Goal: Information Seeking & Learning: Learn about a topic

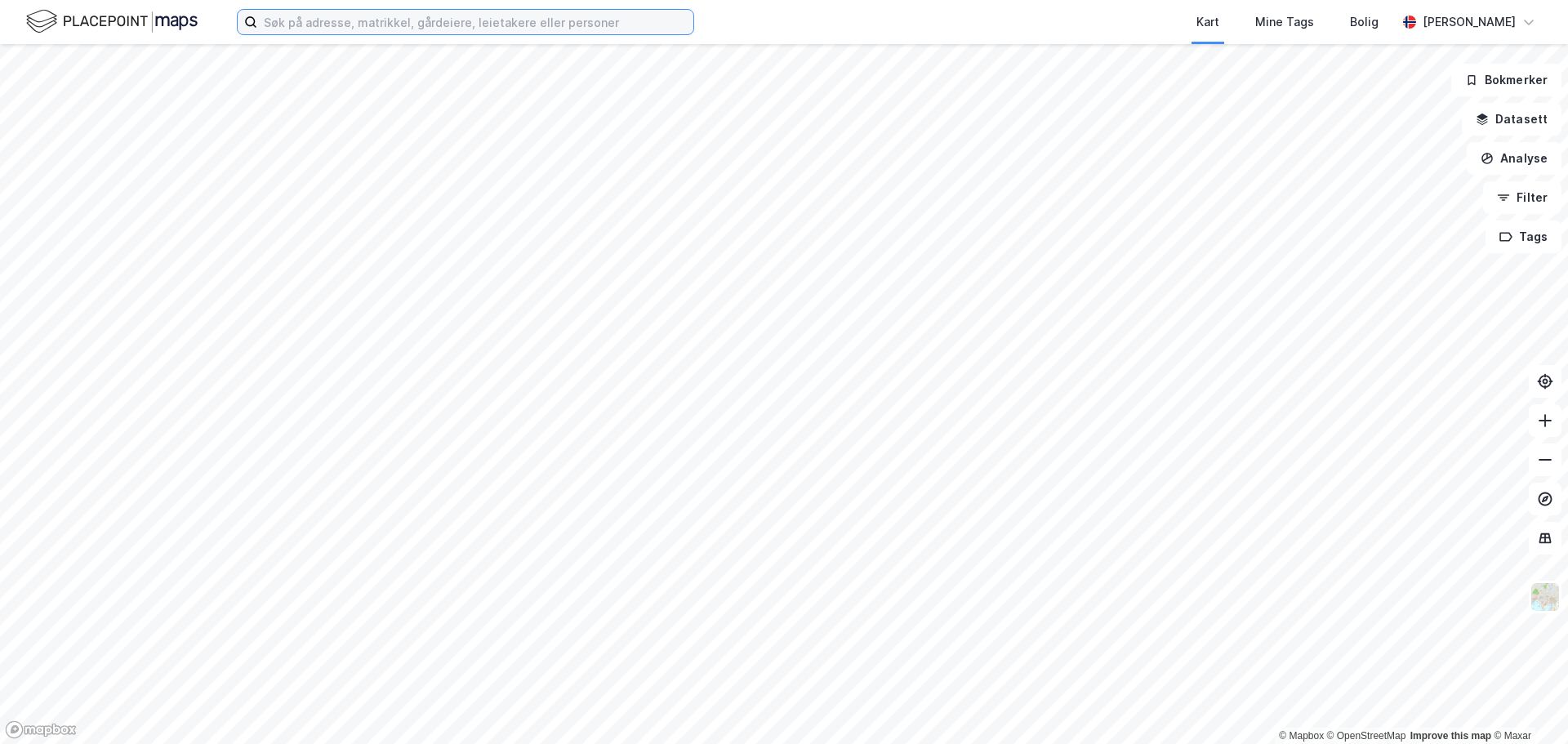
click at [394, 32] on input at bounding box center [476, 22] width 437 height 24
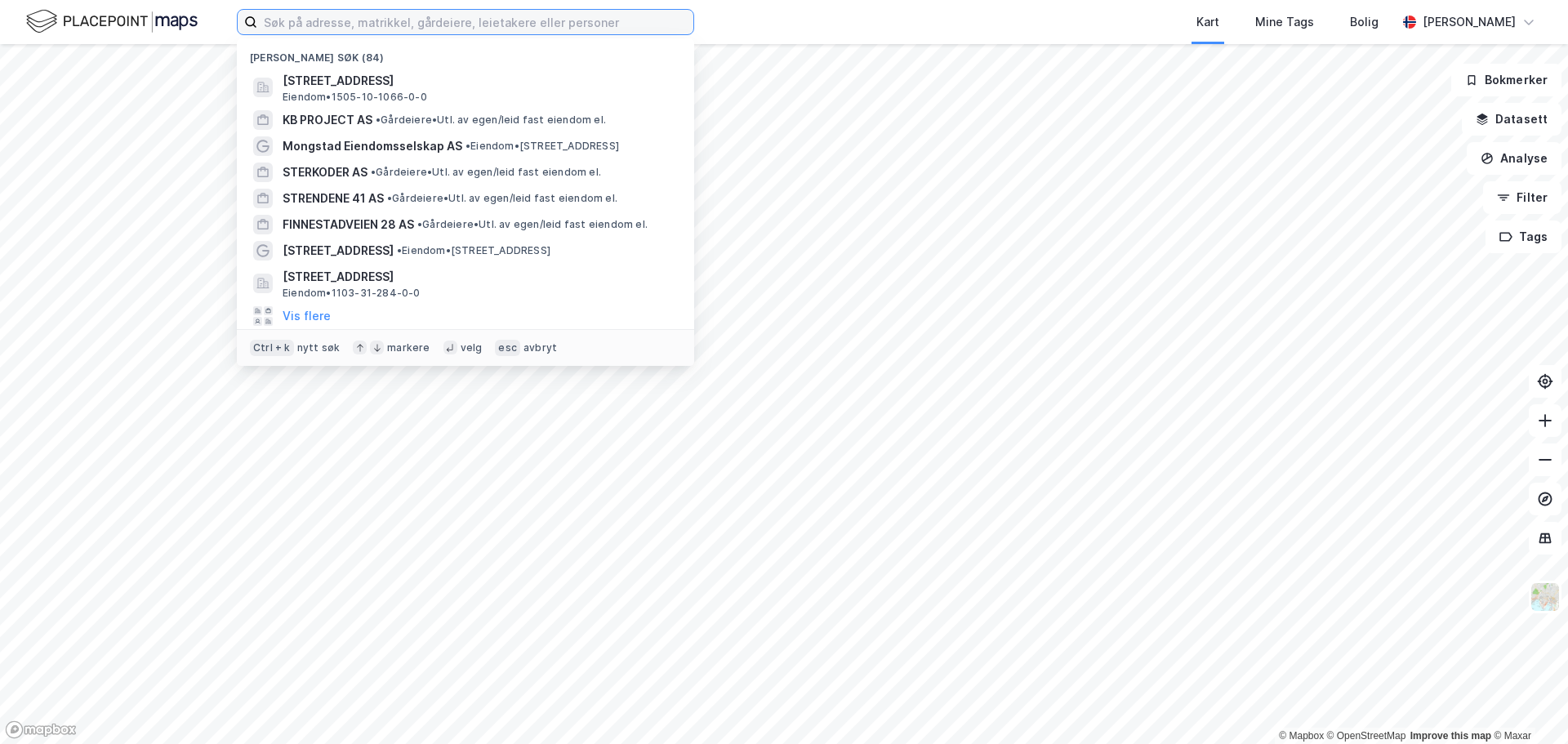
paste input "Gismerøya Eiendom AS"
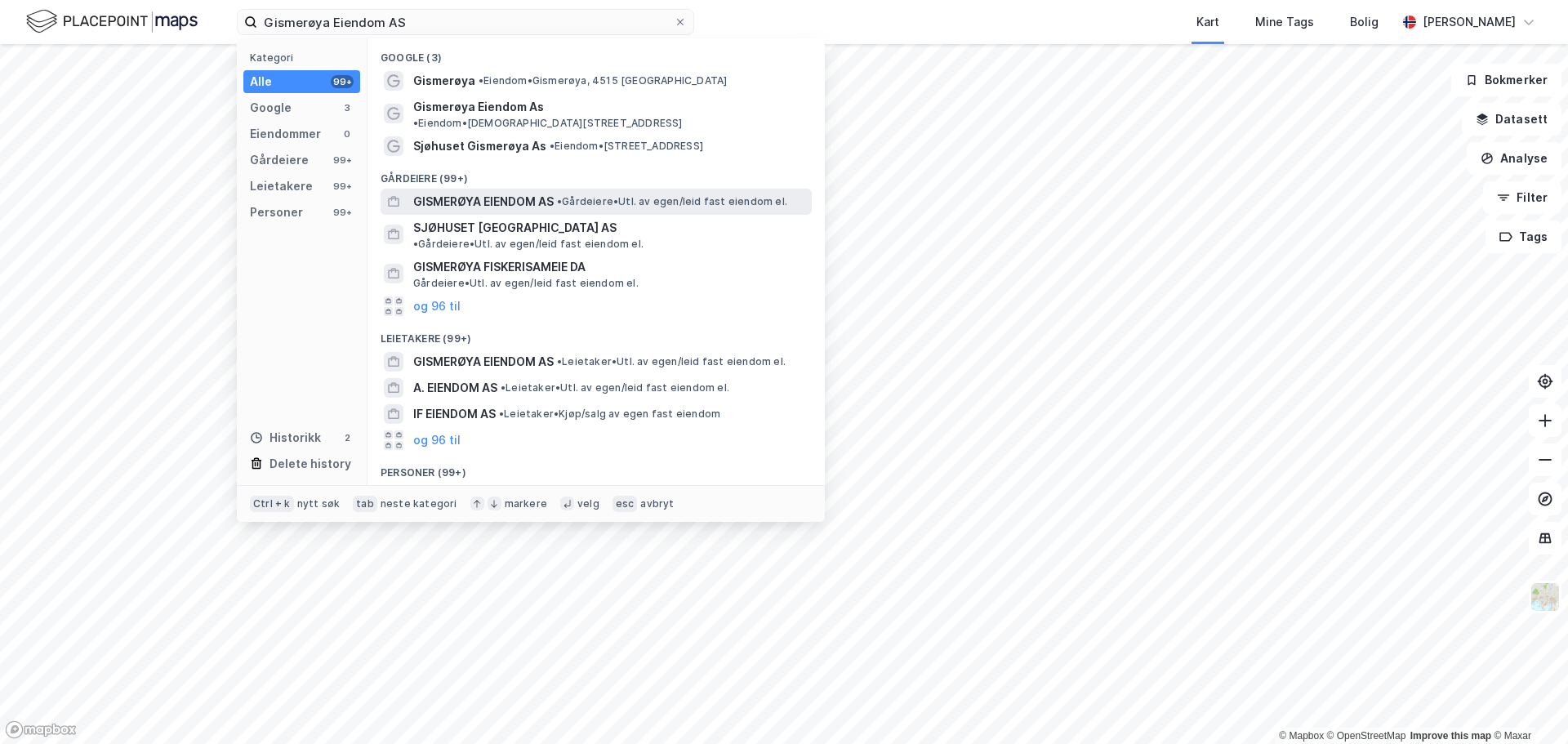
click at [532, 192] on span "GISMERØYA EIENDOM AS" at bounding box center [483, 202] width 140 height 20
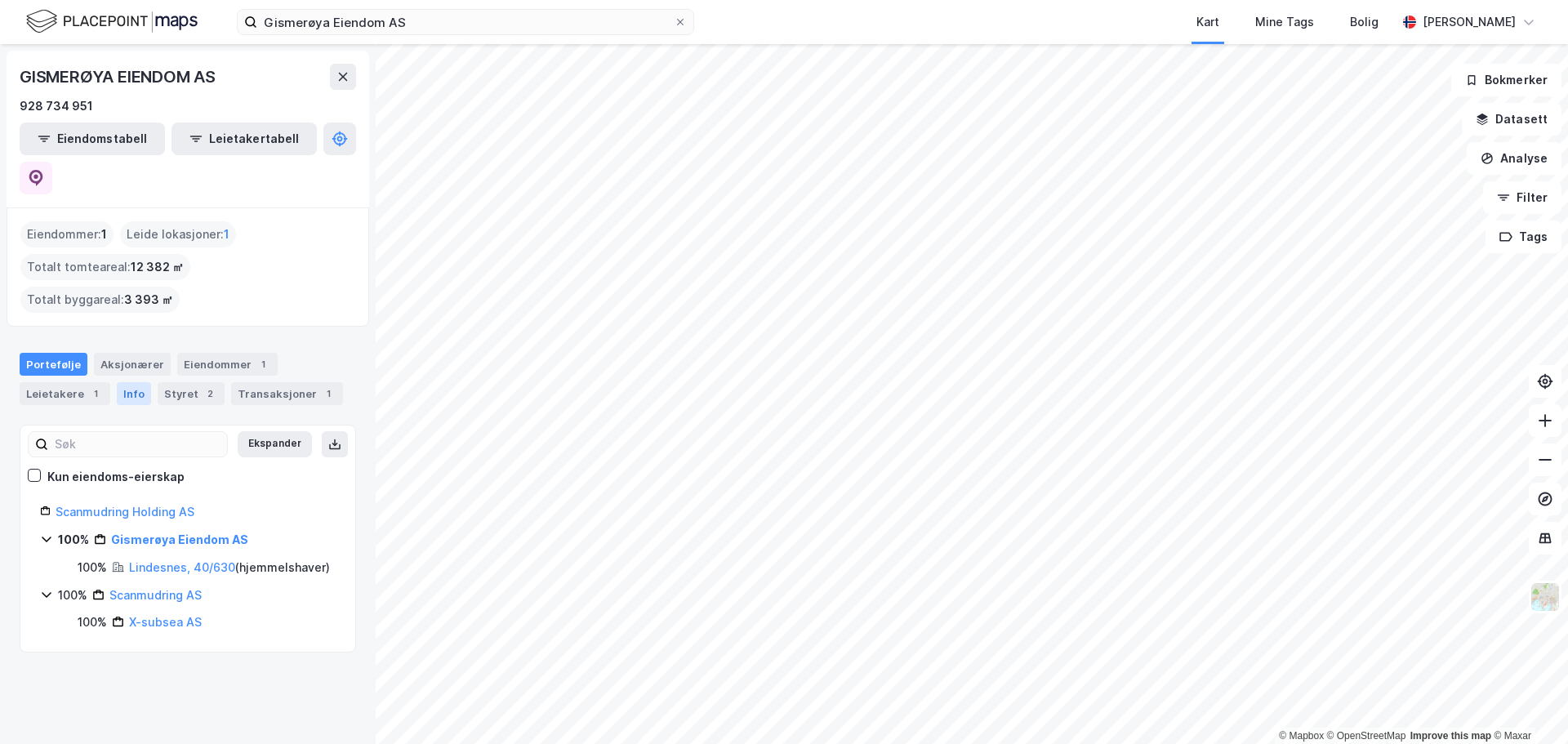
click at [120, 382] on div "Info" at bounding box center [134, 393] width 34 height 23
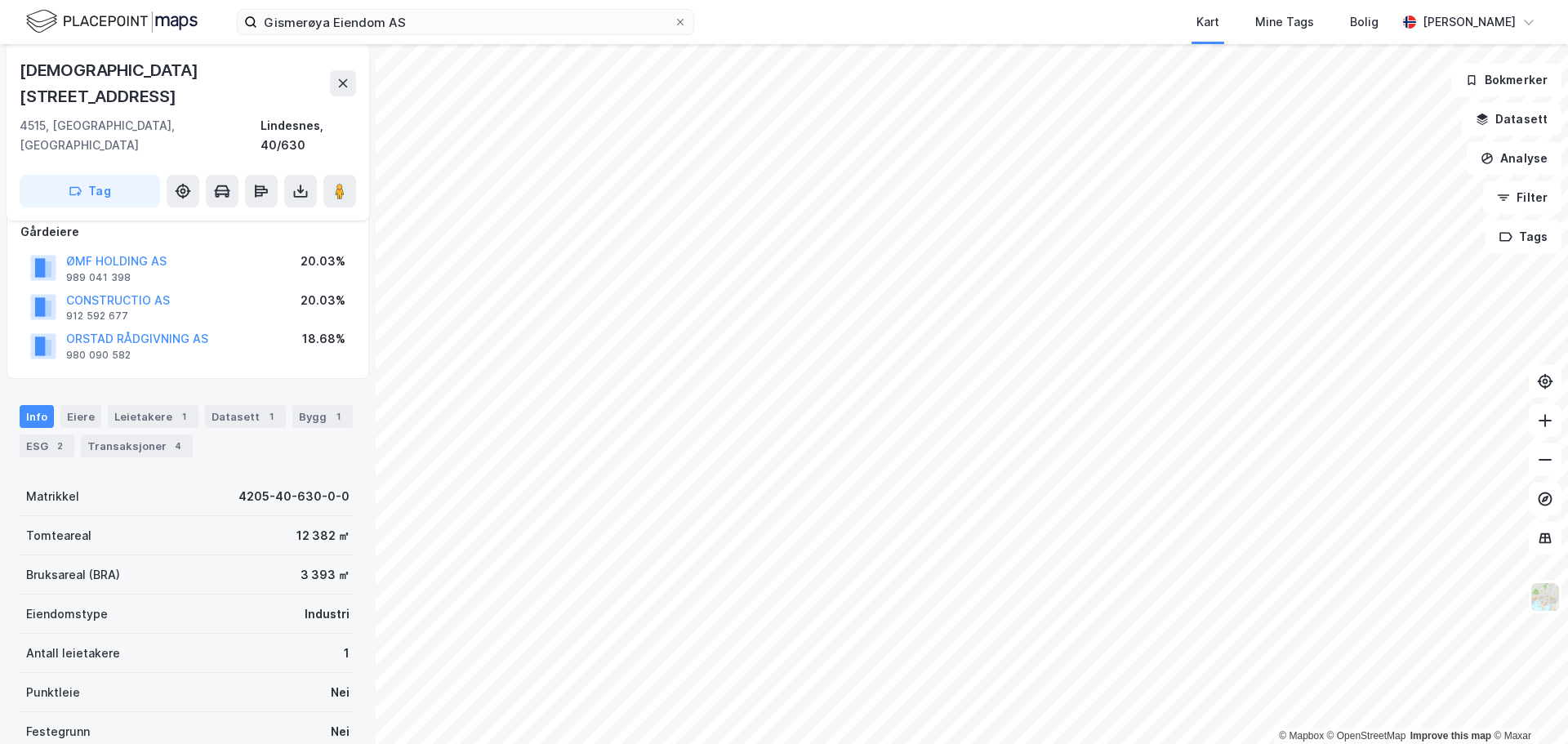
scroll to position [112, 0]
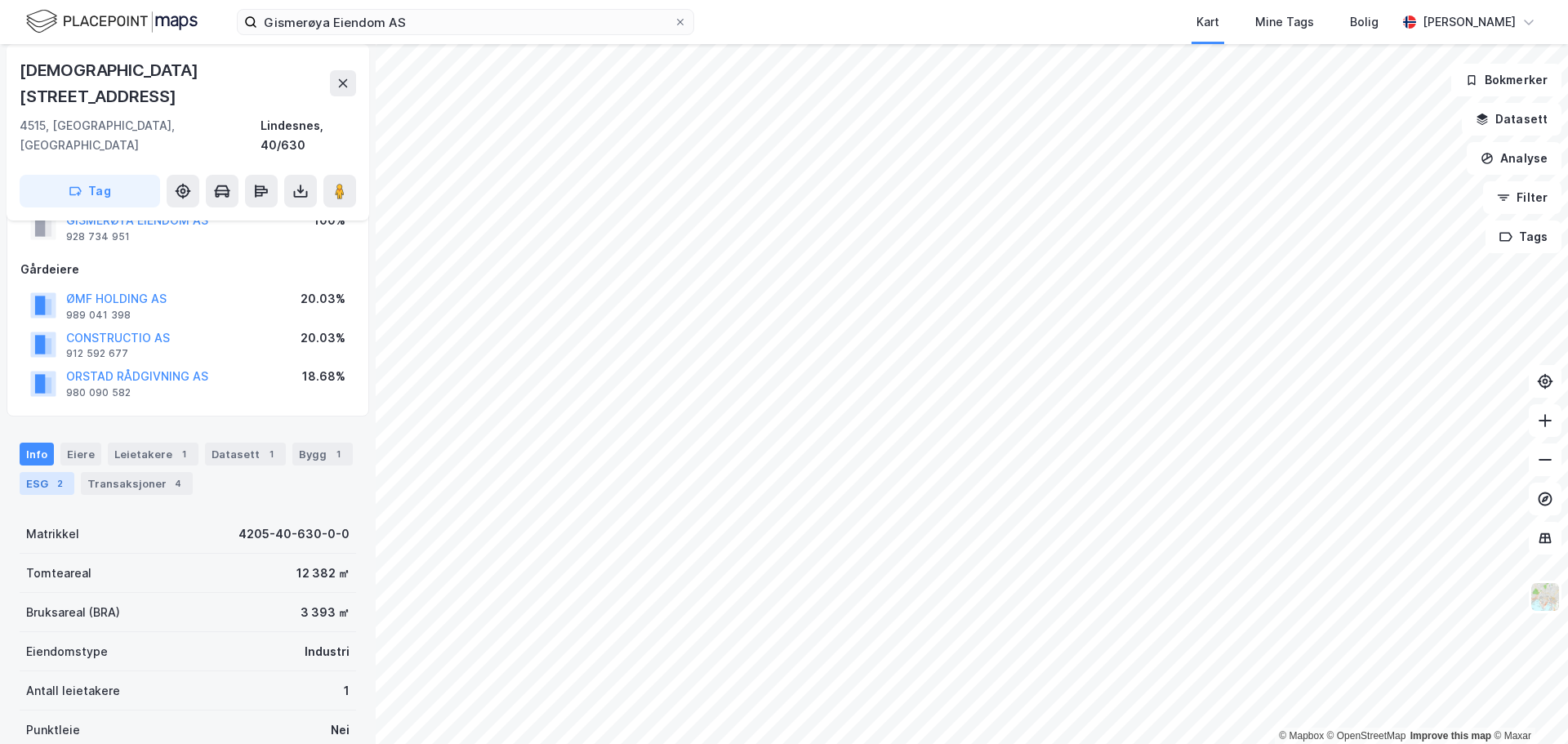
click at [54, 476] on div "2" at bounding box center [60, 484] width 16 height 16
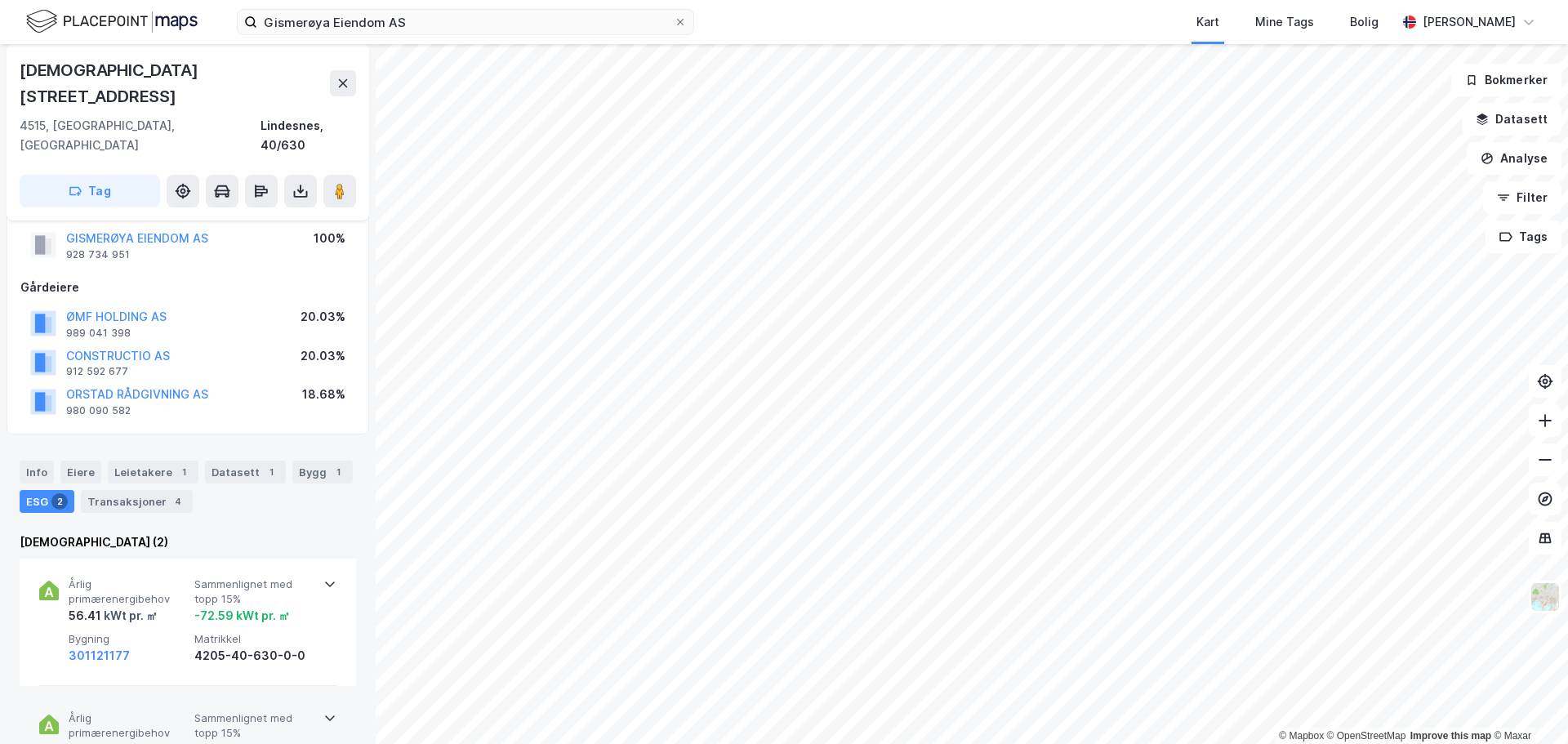
scroll to position [257, 0]
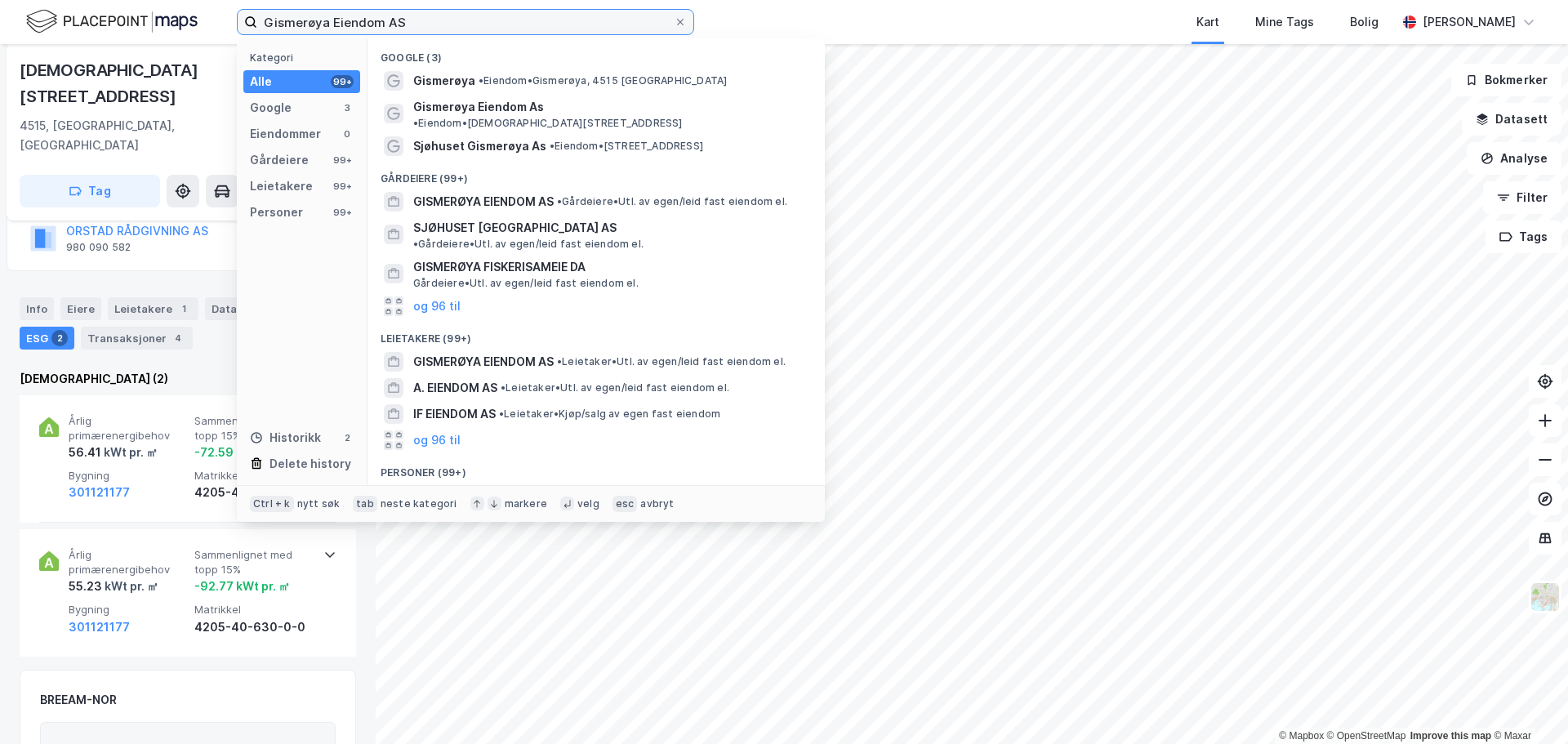
drag, startPoint x: 442, startPoint y: 19, endPoint x: 209, endPoint y: 21, distance: 233.0
click at [209, 21] on div "Gismerøya Eiendom AS Kategori Alle 99+ Google 3 Eiendommer 0 Gårdeiere 99+ Leie…" at bounding box center [784, 22] width 1568 height 44
paste input "[STREET_ADDRESS]"
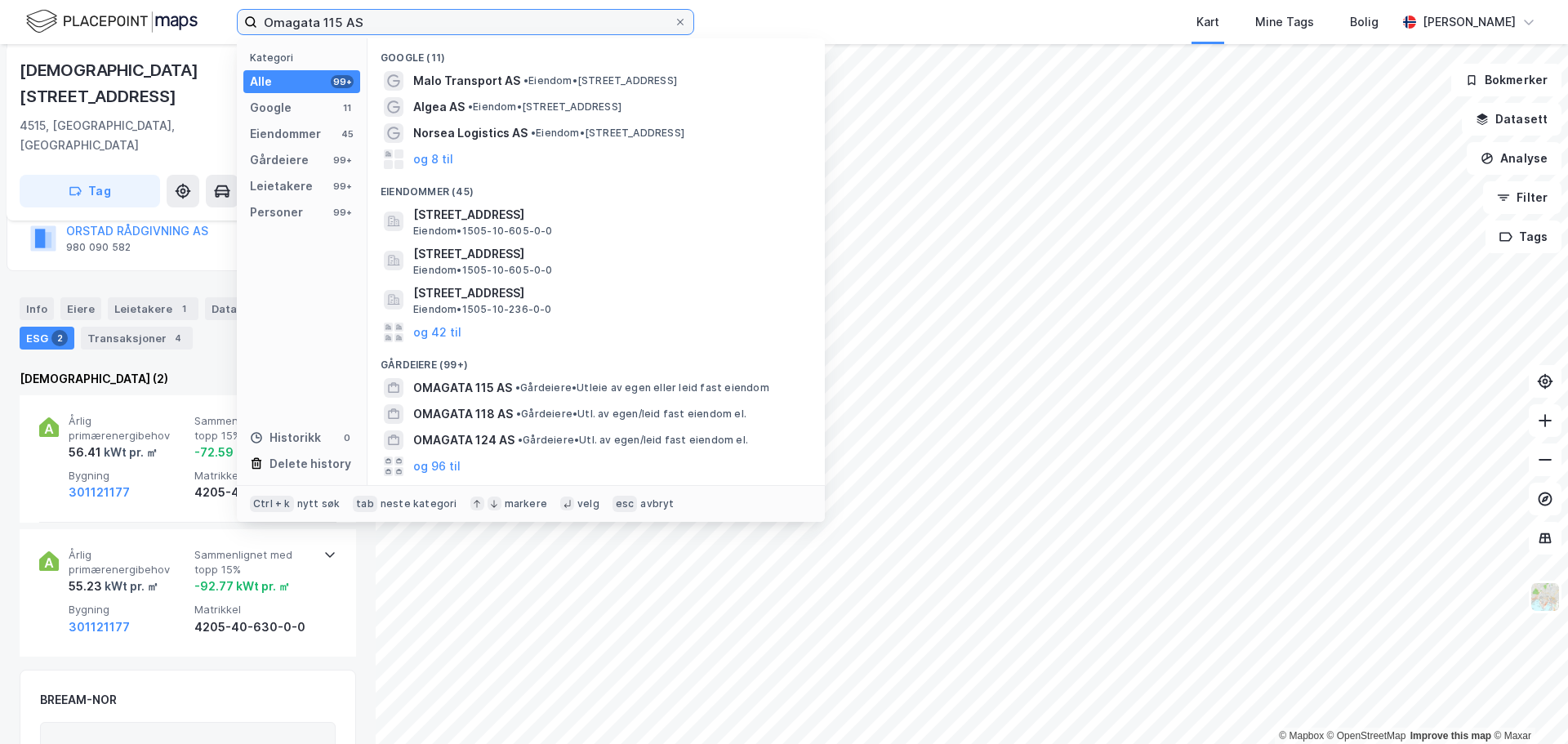
type input "Omagata 115 AS"
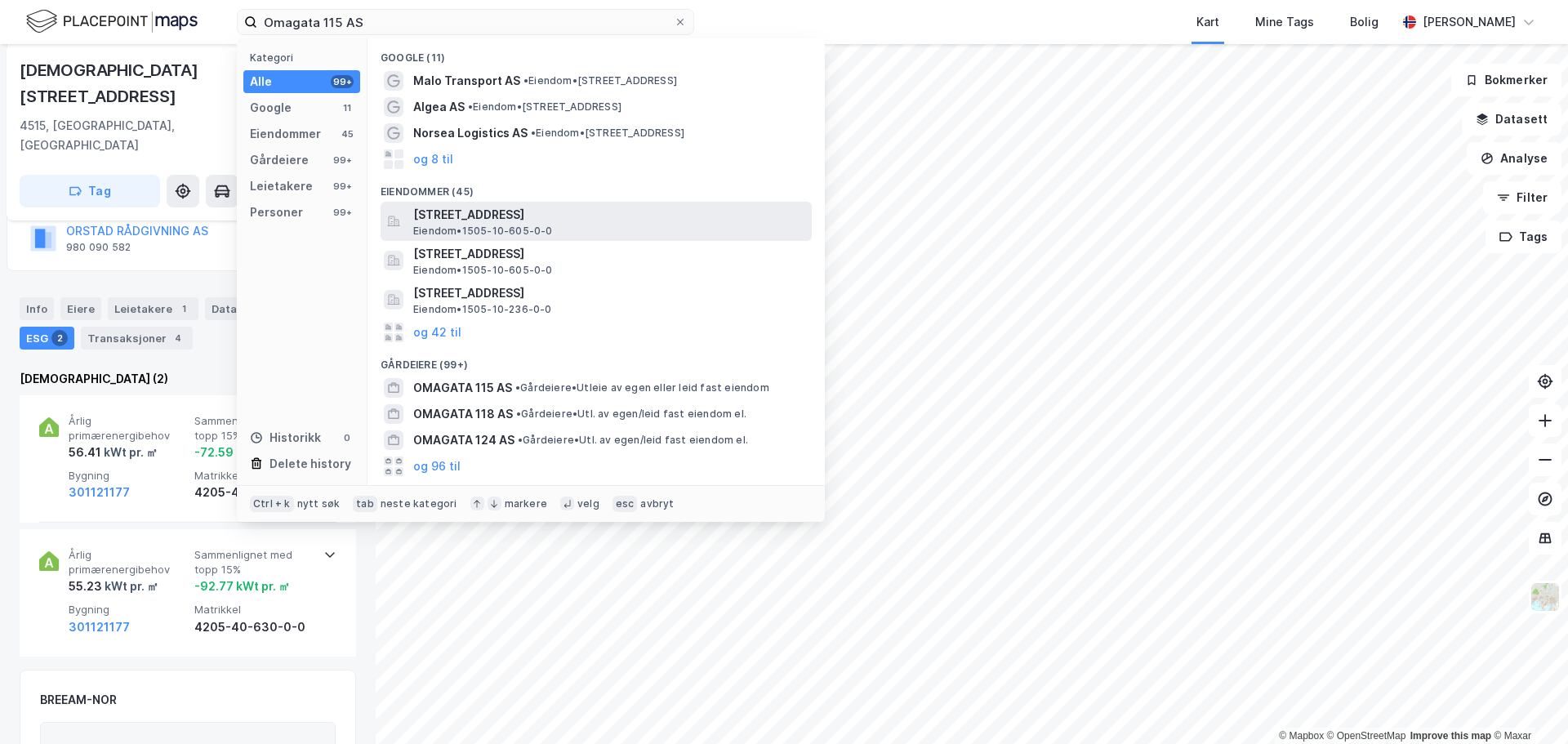
click at [488, 212] on span "[STREET_ADDRESS]" at bounding box center [609, 215] width 392 height 20
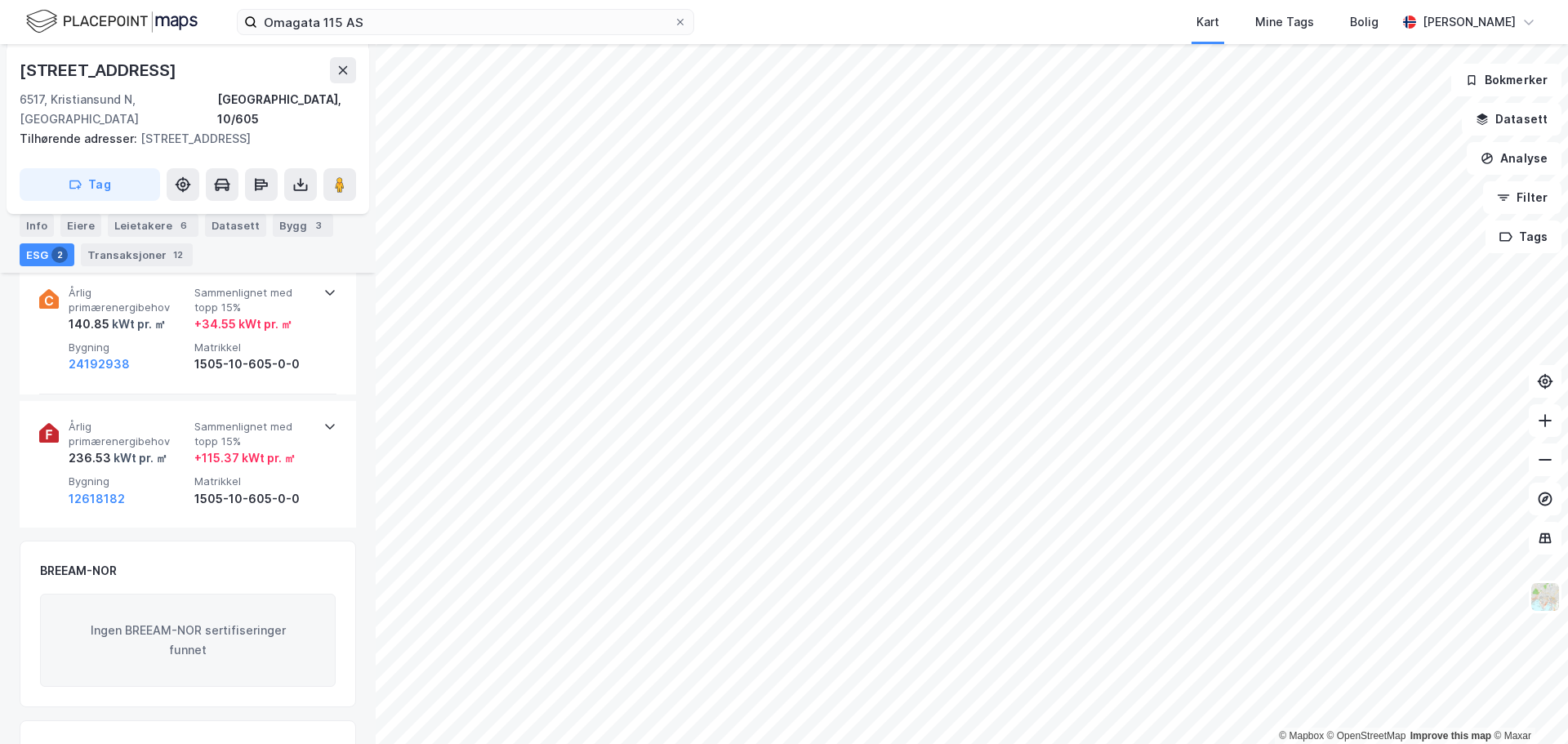
scroll to position [246, 0]
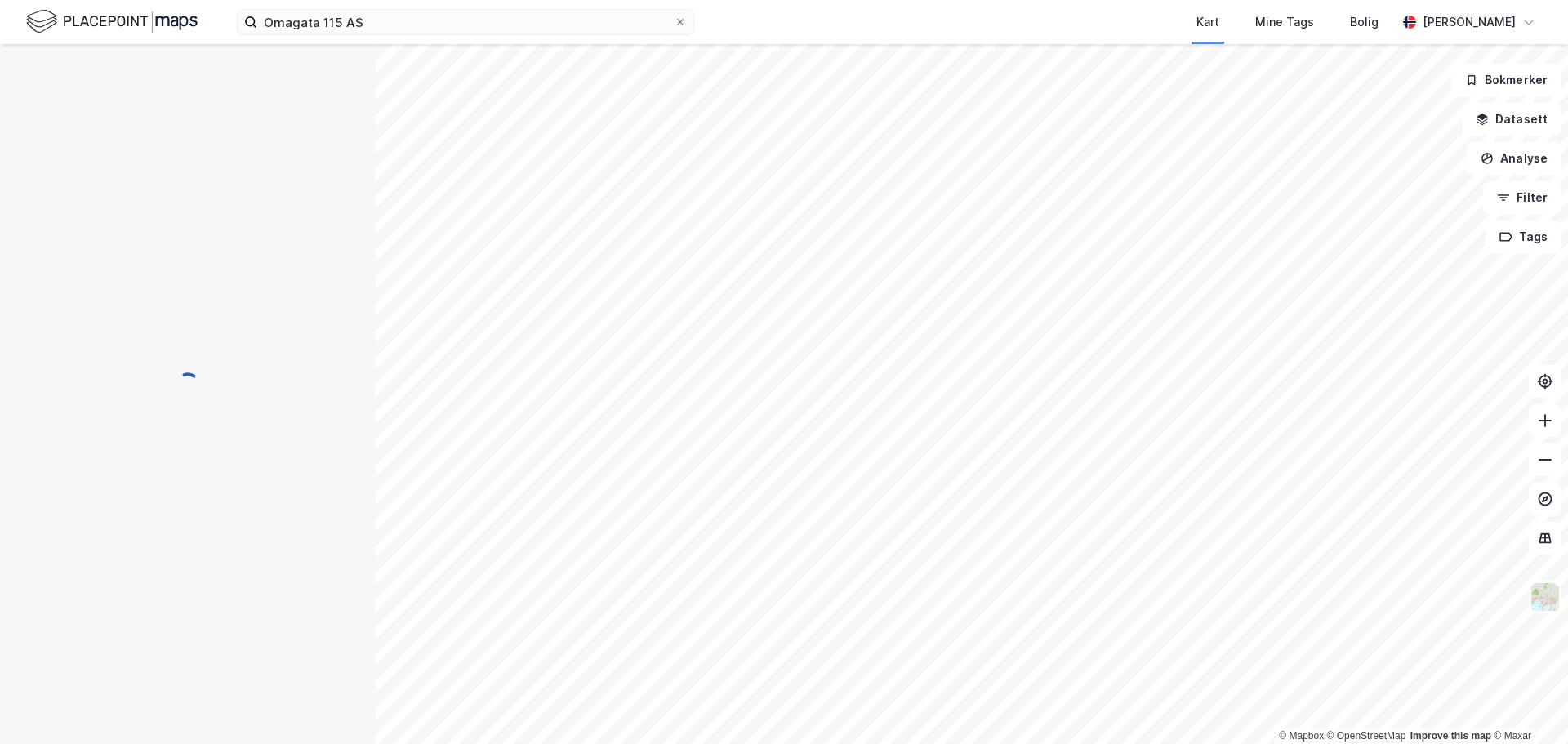
scroll to position [15, 0]
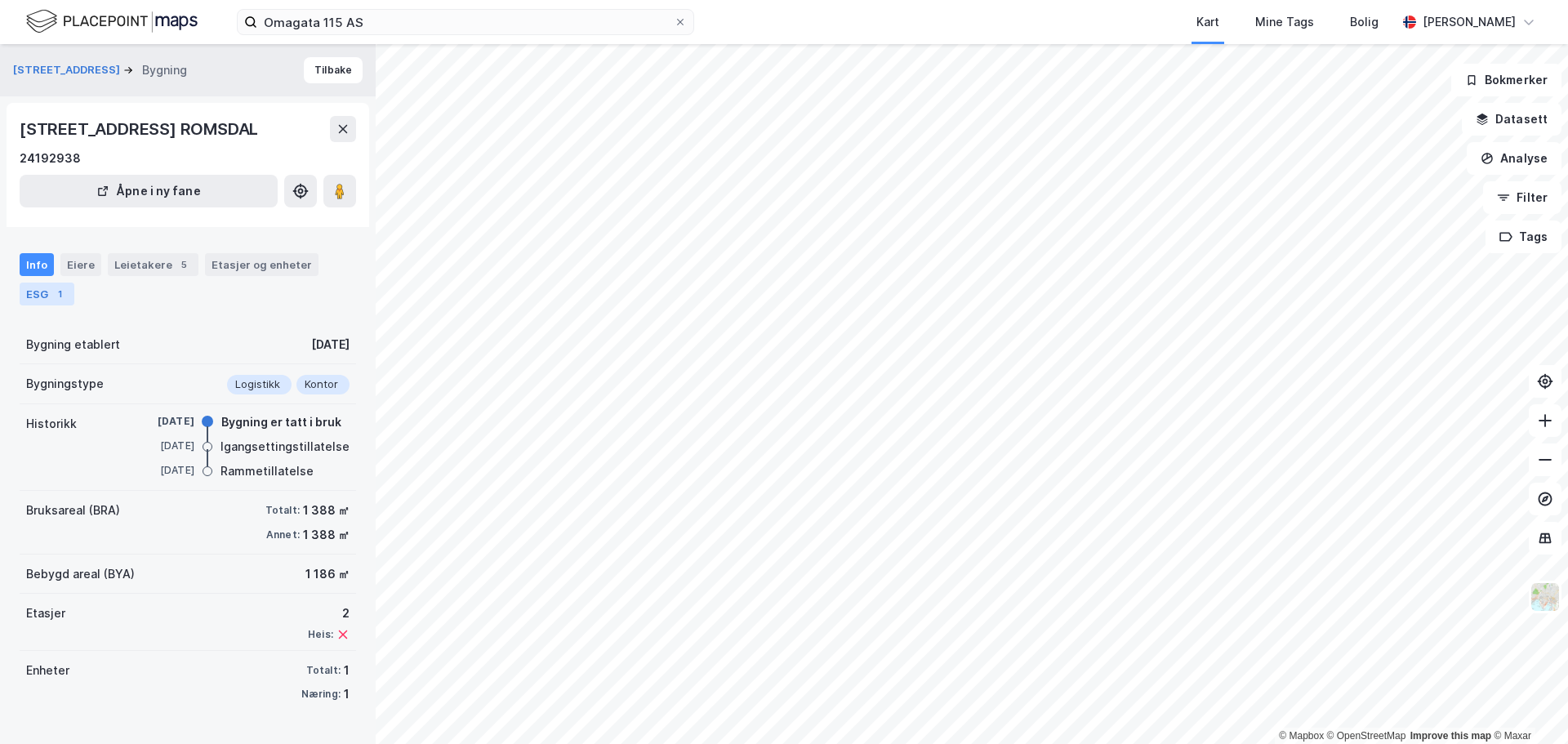
click at [31, 305] on div "ESG 1" at bounding box center [47, 294] width 54 height 23
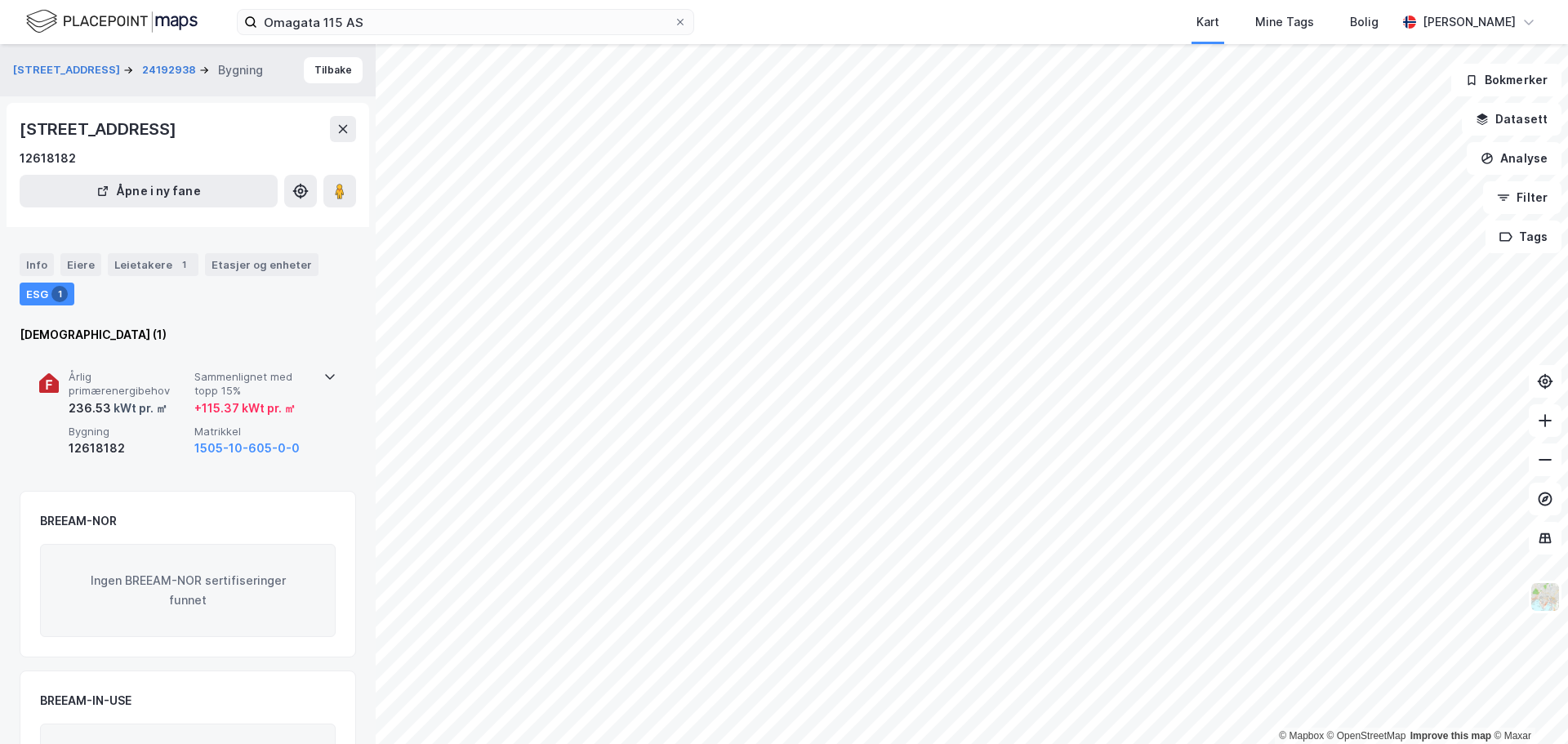
click at [317, 401] on div "Årlig primærenergibehov 236.53 kWt pr. ㎡ Sammenlignet med topp 15% + 115.37 kWt…" at bounding box center [188, 415] width 297 height 127
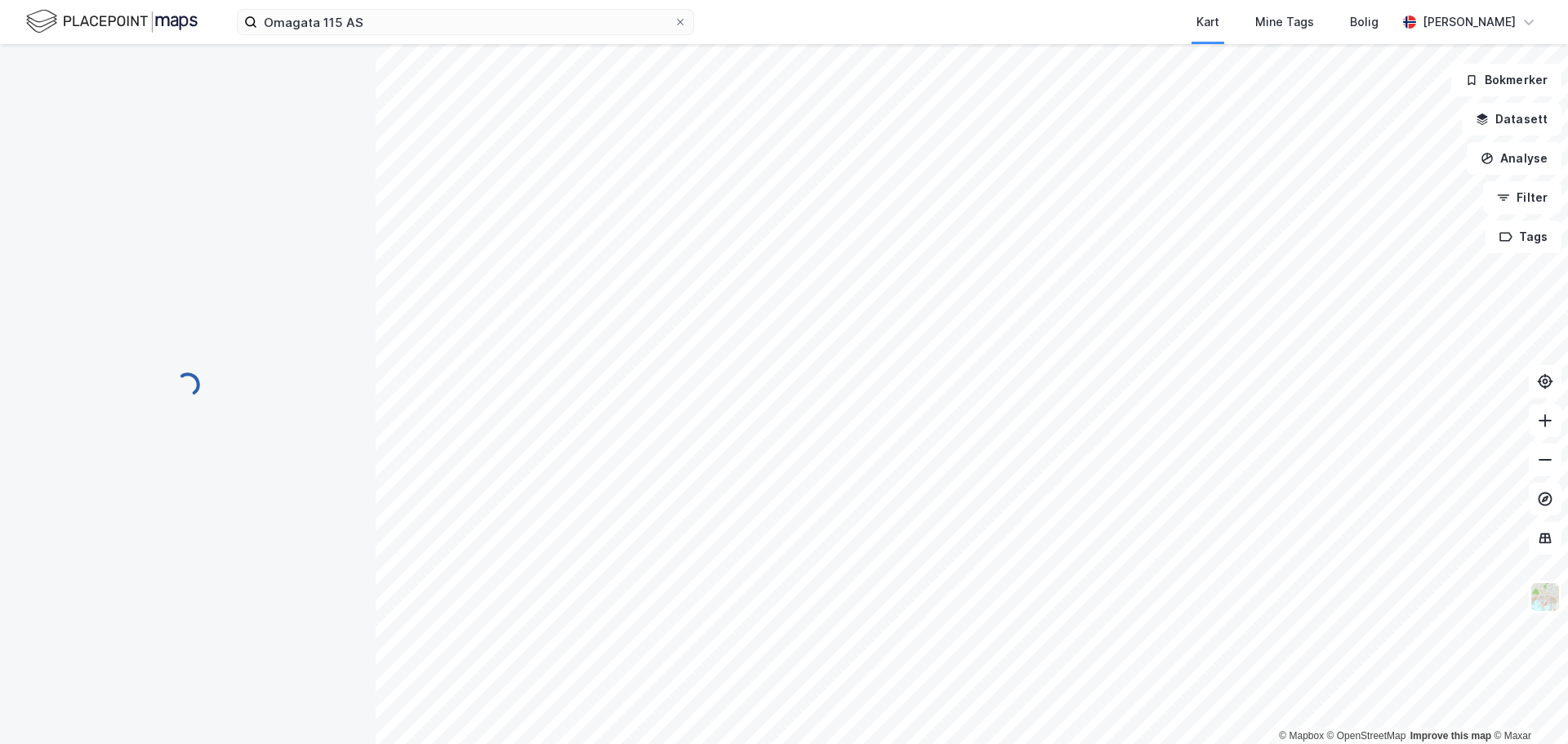
scroll to position [15, 0]
